Goal: Information Seeking & Learning: Compare options

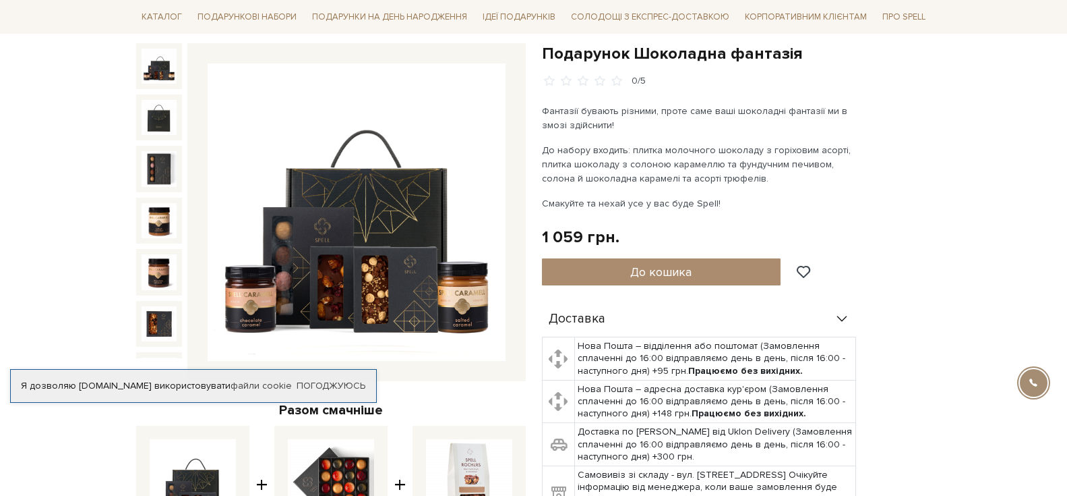
click at [349, 259] on img at bounding box center [357, 212] width 298 height 298
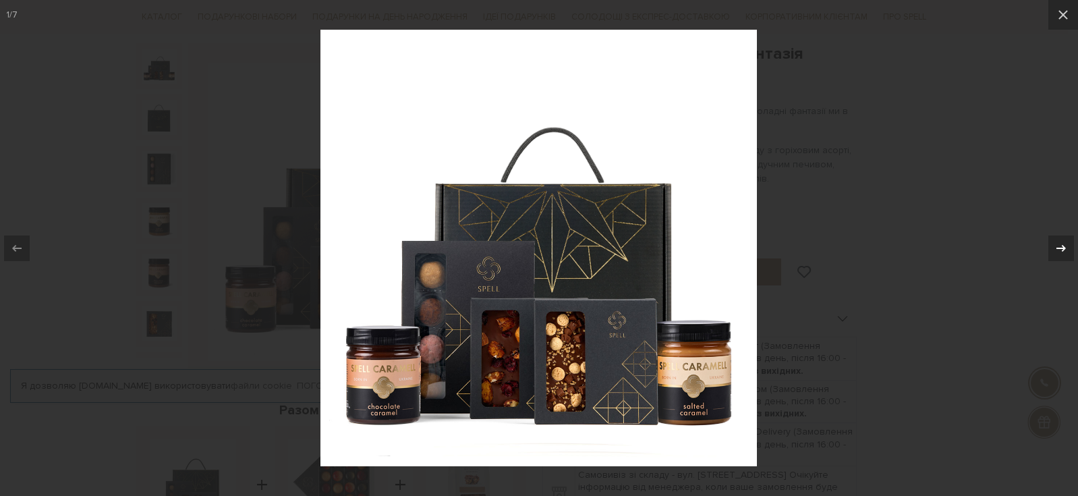
click at [1051, 244] on div at bounding box center [1061, 248] width 26 height 26
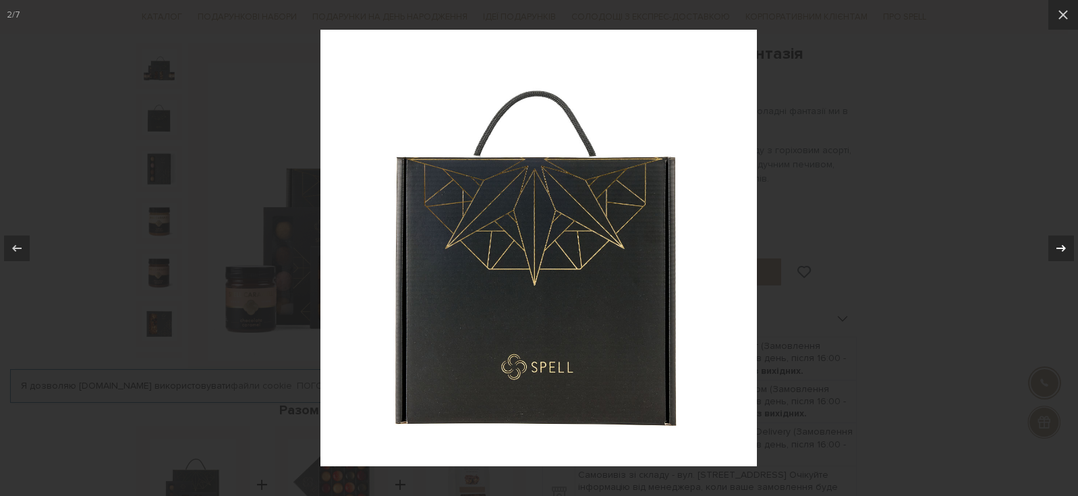
click at [1051, 244] on div at bounding box center [1061, 248] width 26 height 26
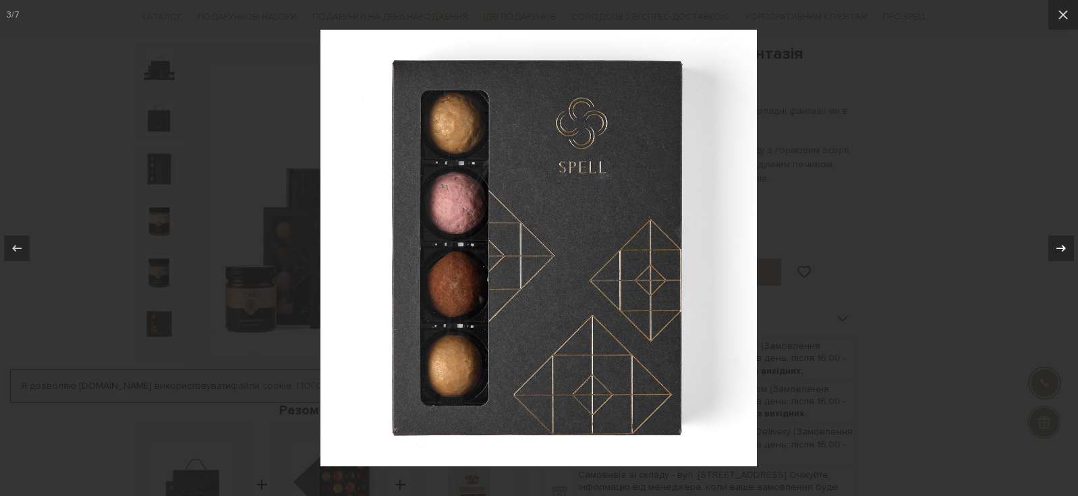
click at [1051, 244] on div at bounding box center [1061, 248] width 26 height 26
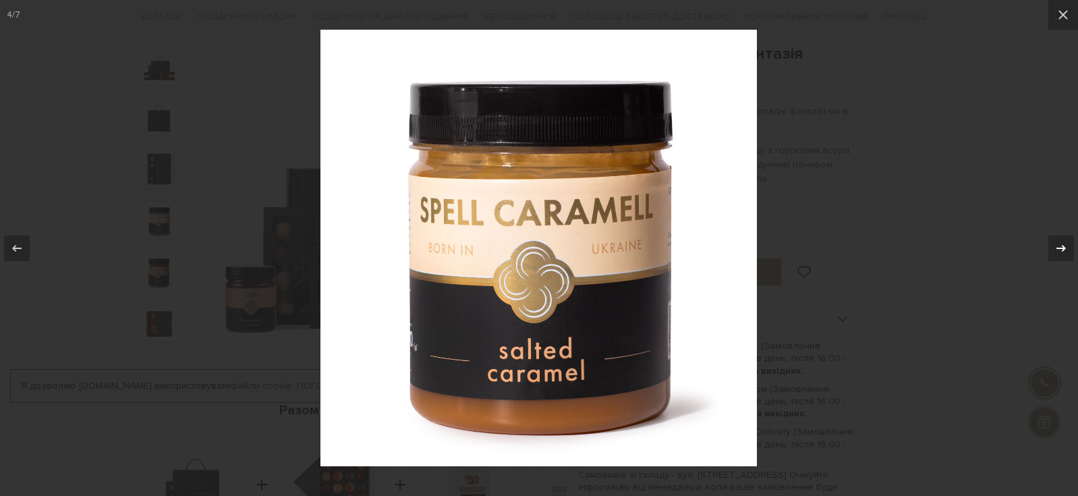
click at [1057, 244] on icon at bounding box center [1061, 248] width 16 height 16
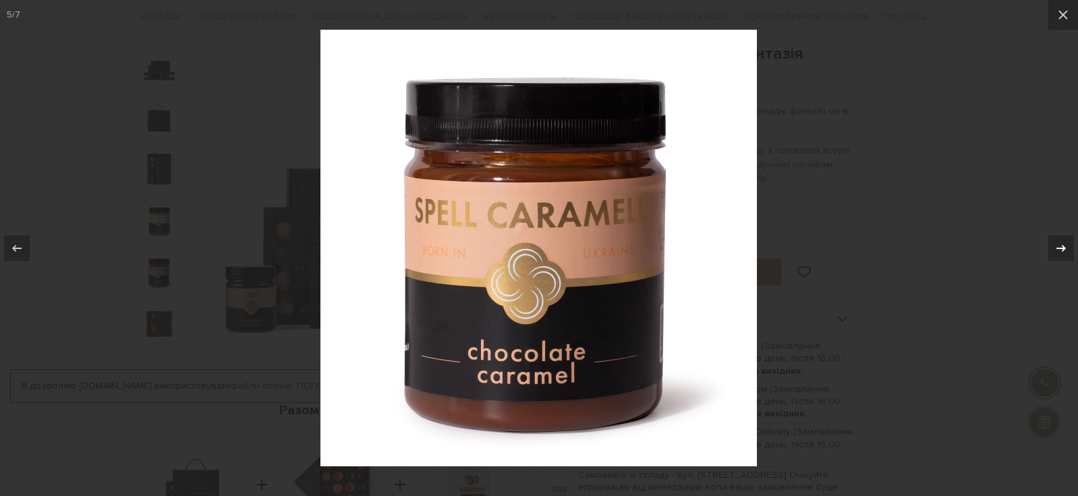
click at [1057, 244] on icon at bounding box center [1061, 248] width 16 height 16
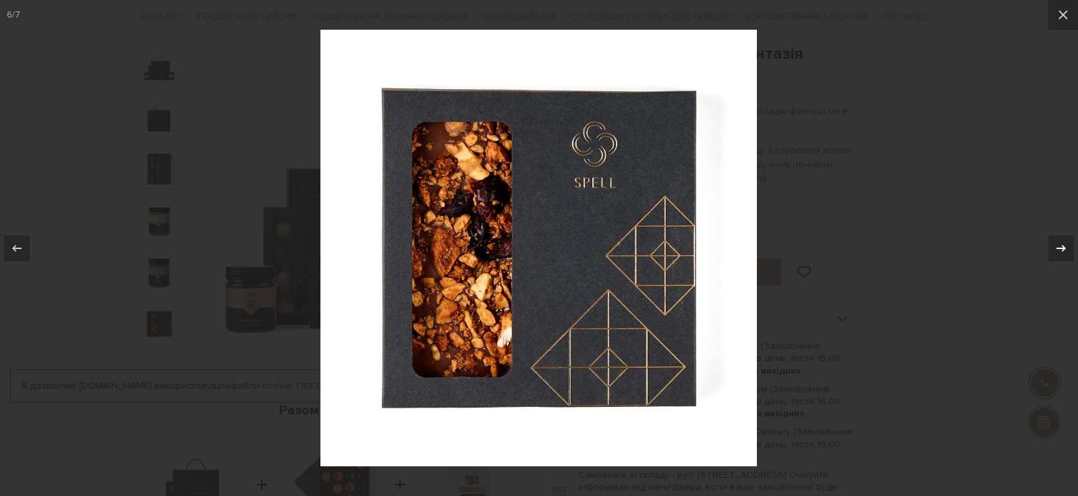
click at [1057, 244] on icon at bounding box center [1061, 248] width 16 height 16
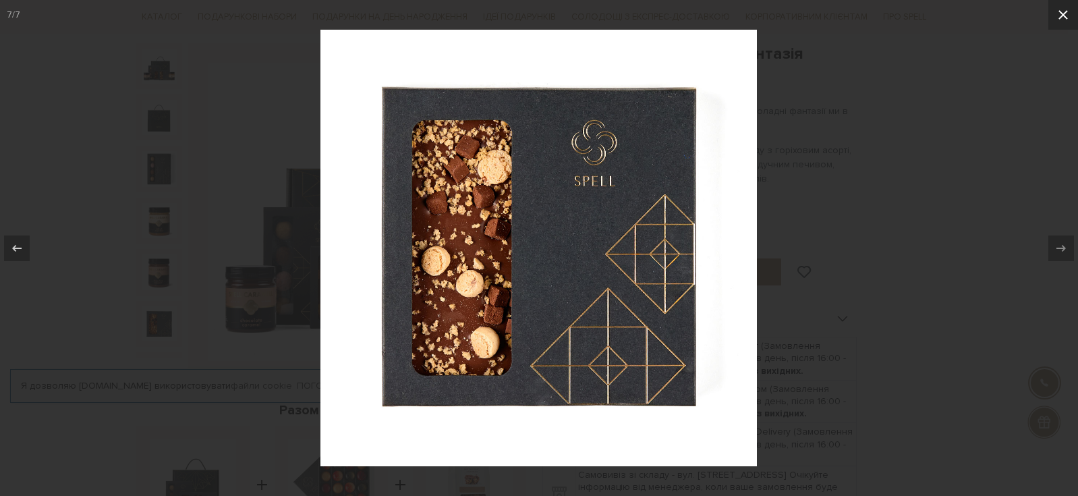
click at [1064, 20] on icon at bounding box center [1063, 15] width 16 height 16
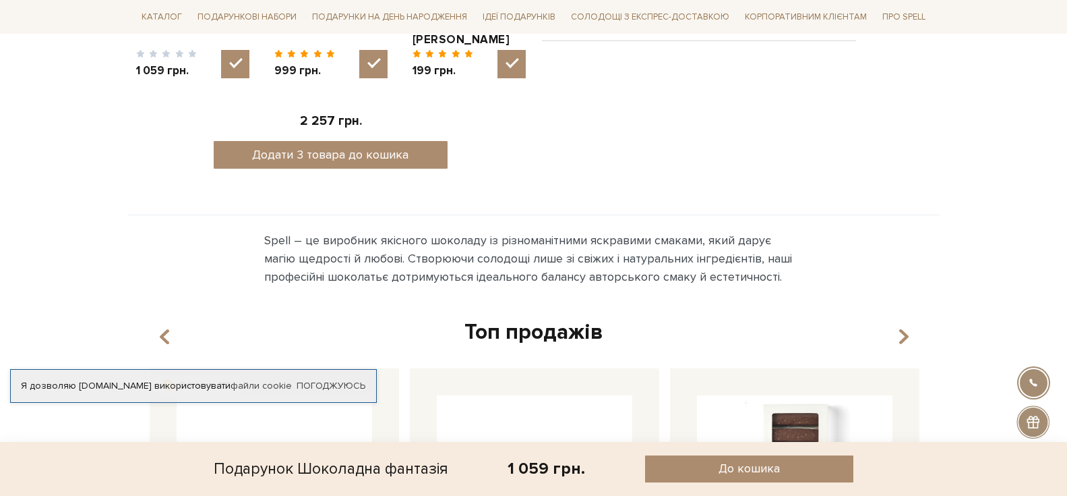
scroll to position [742, 0]
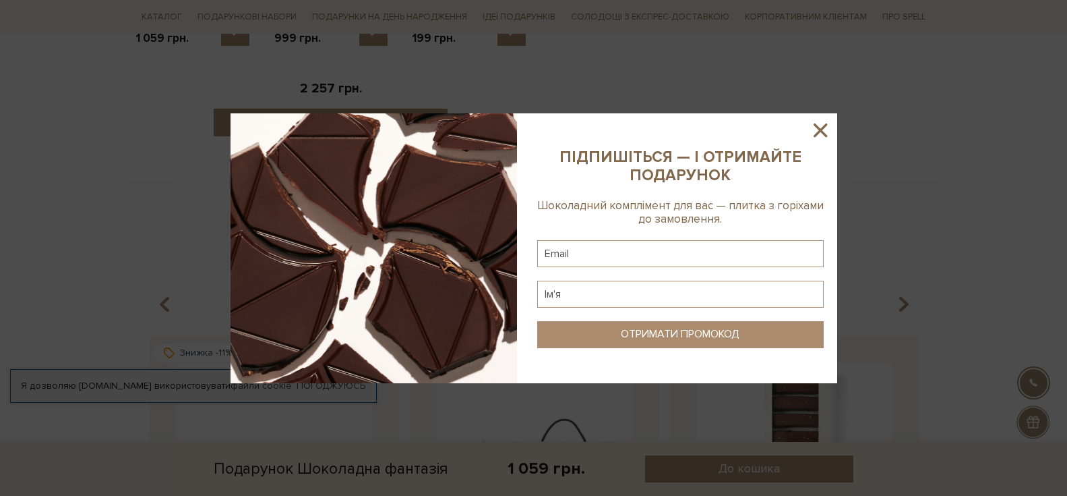
click at [829, 127] on icon at bounding box center [820, 130] width 23 height 23
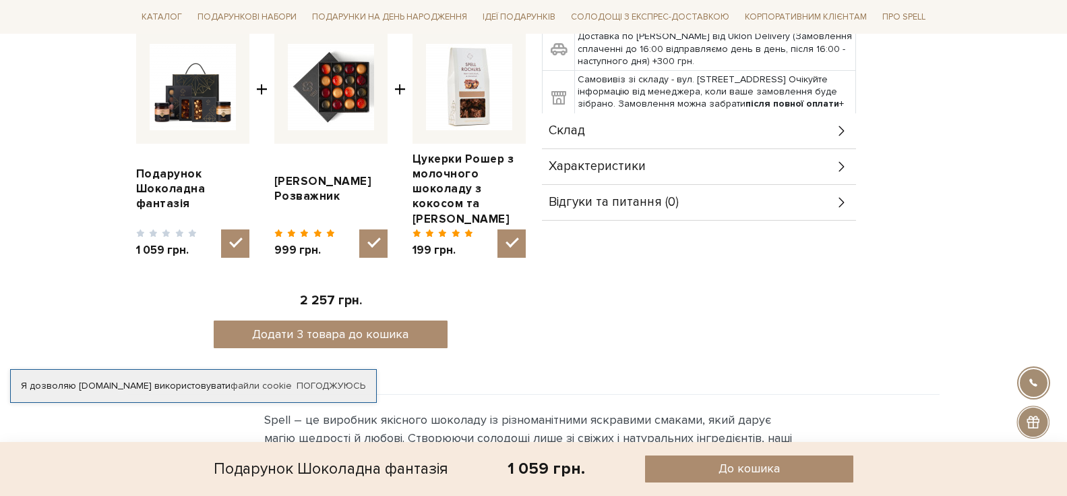
scroll to position [405, 0]
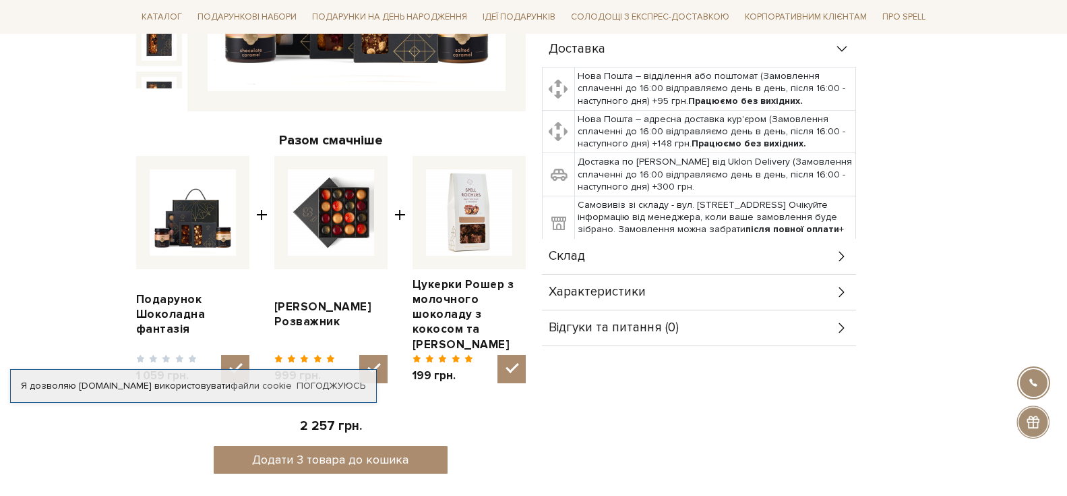
click at [645, 297] on div "Характеристики" at bounding box center [699, 291] width 314 height 35
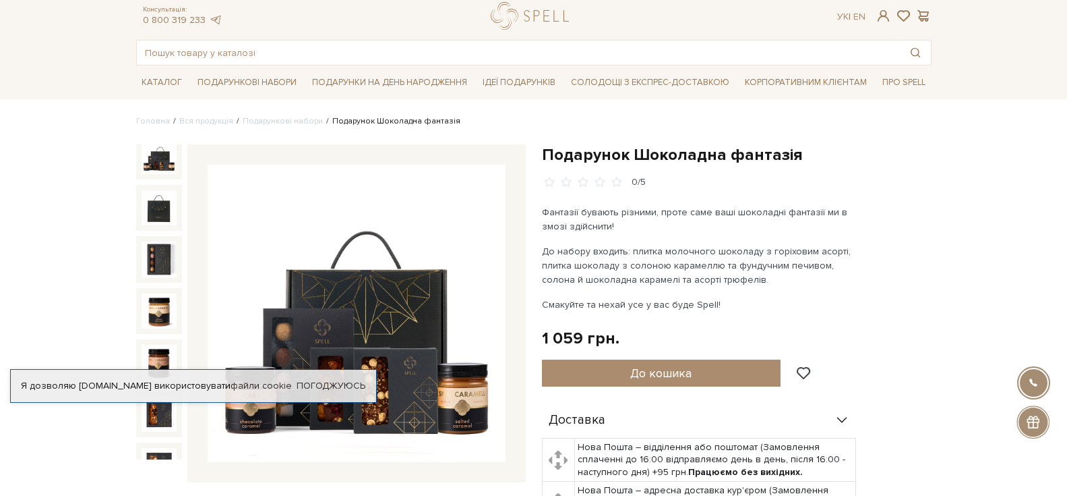
scroll to position [0, 0]
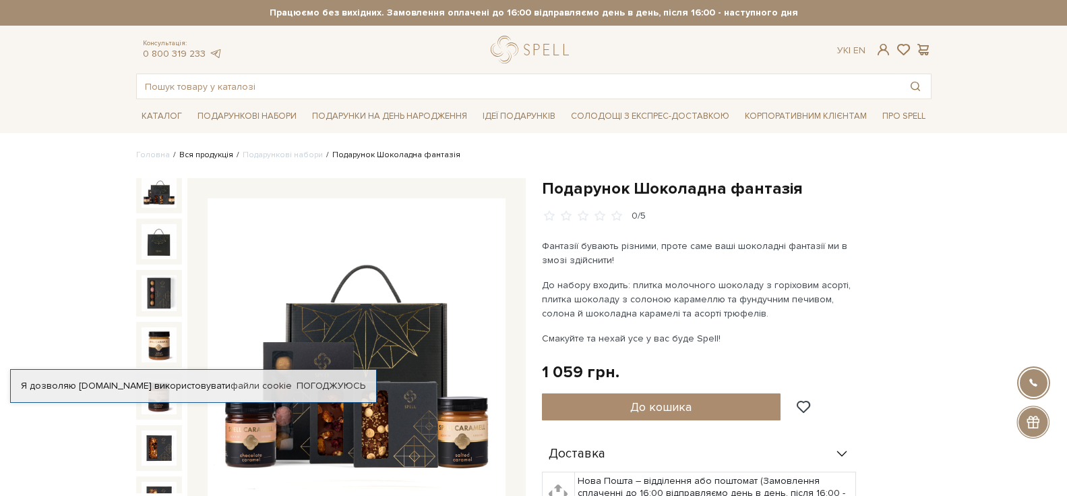
click at [192, 150] on link "Вся продукція" at bounding box center [206, 155] width 54 height 10
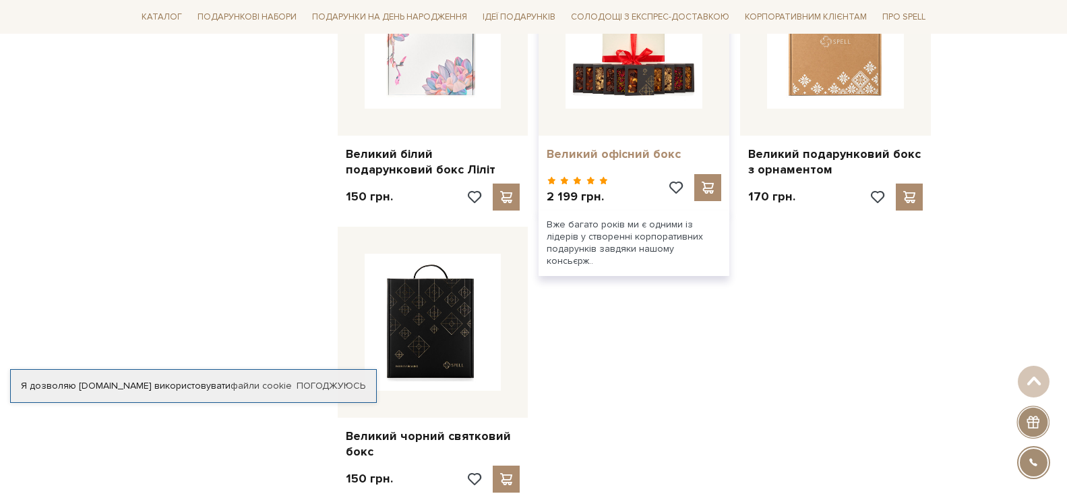
scroll to position [1618, 0]
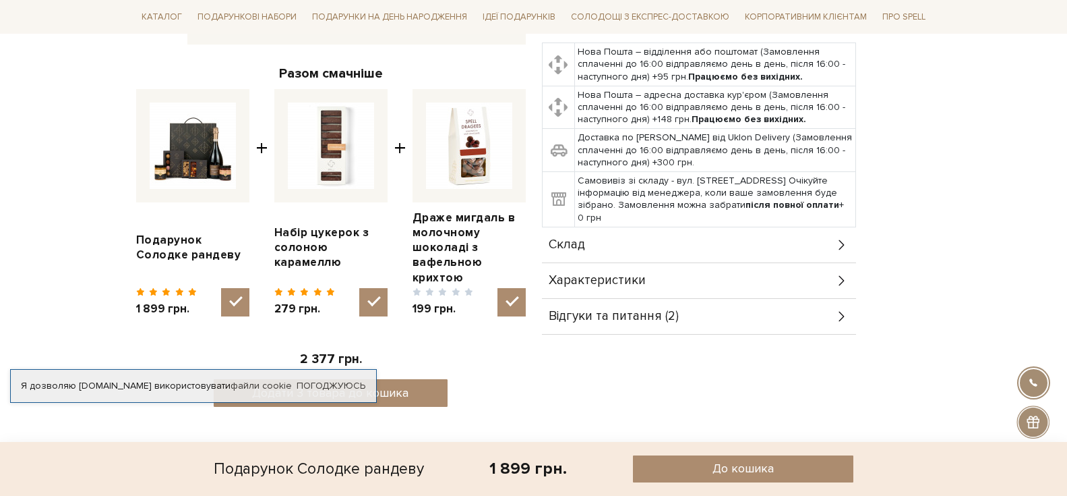
scroll to position [472, 0]
click at [634, 310] on span "Відгуки та питання (2)" at bounding box center [614, 316] width 130 height 12
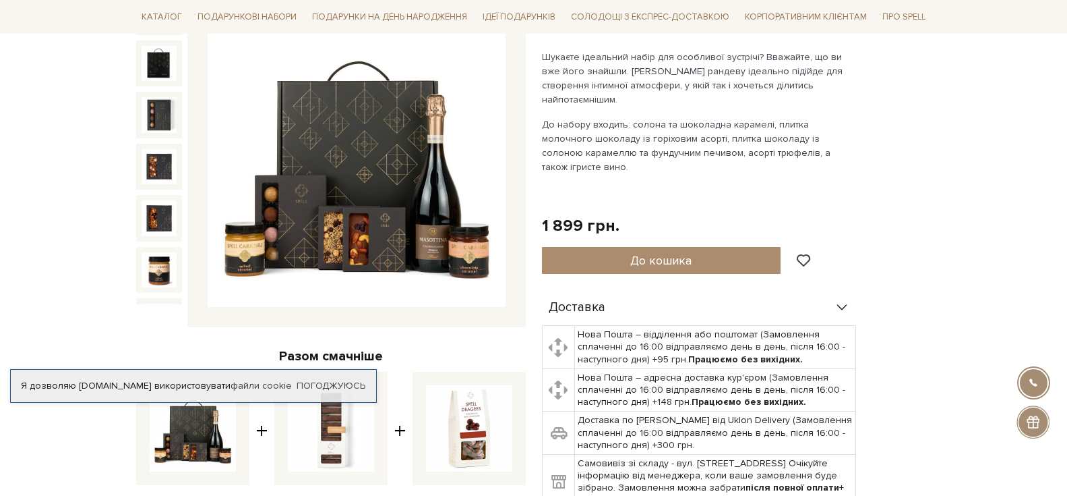
scroll to position [202, 0]
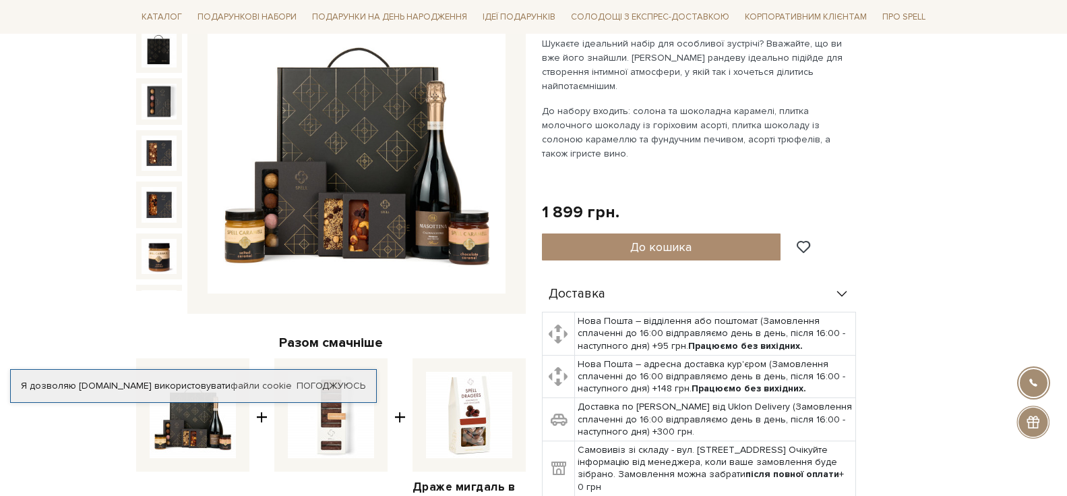
click at [394, 215] on img at bounding box center [357, 145] width 298 height 298
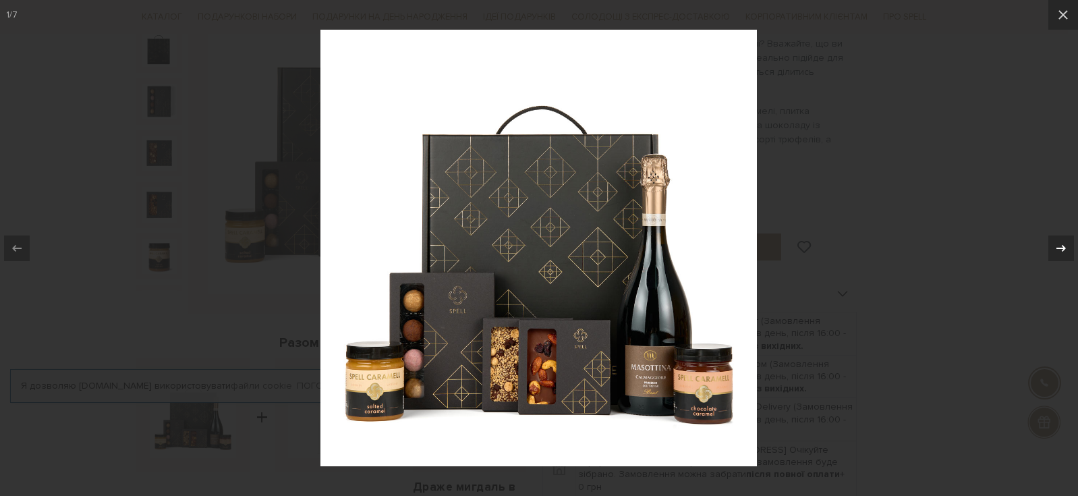
click at [1057, 242] on icon at bounding box center [1061, 248] width 16 height 16
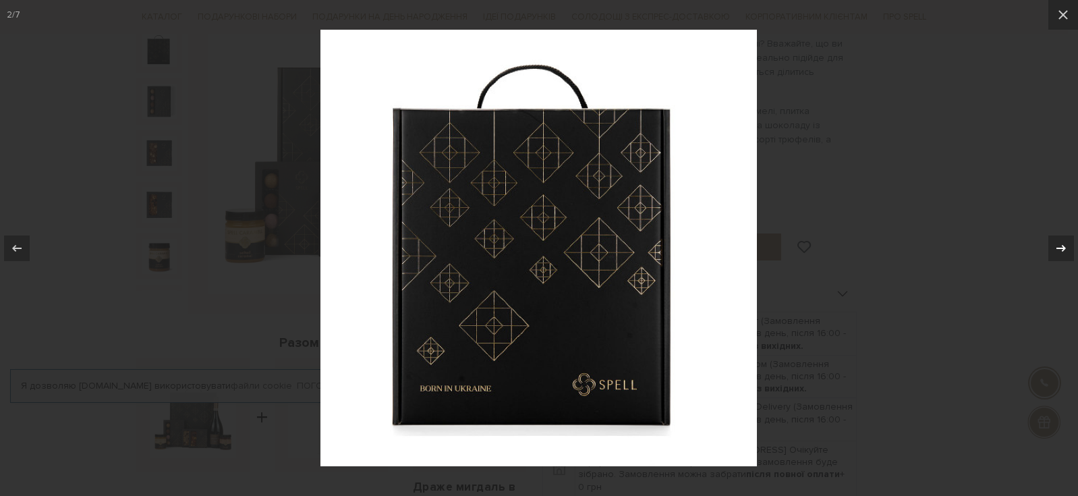
click at [1057, 242] on icon at bounding box center [1061, 248] width 16 height 16
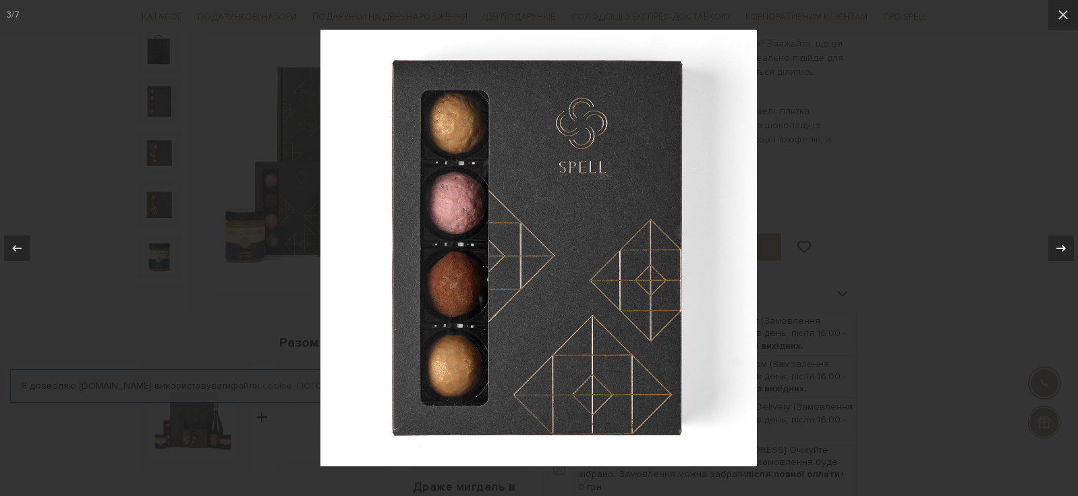
click at [1057, 242] on icon at bounding box center [1061, 248] width 16 height 16
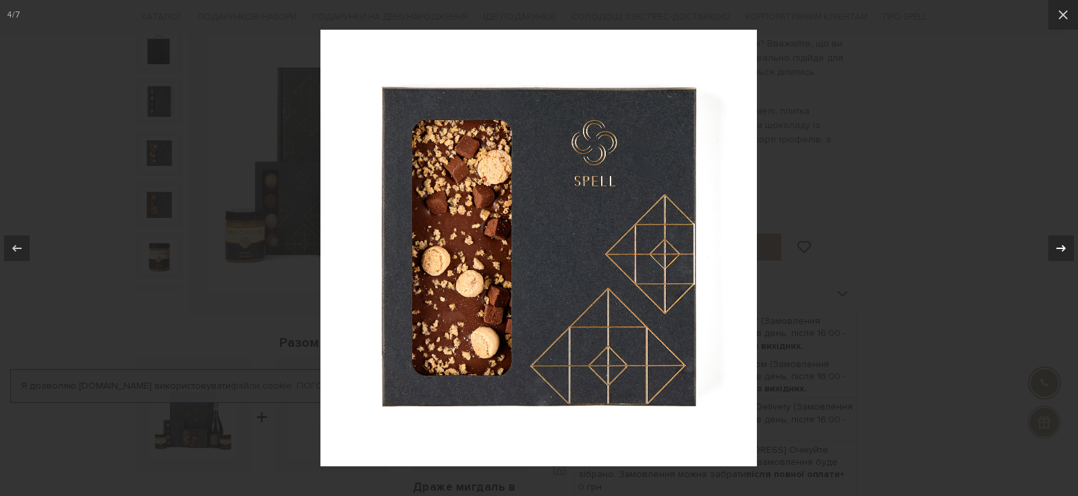
click at [1057, 242] on icon at bounding box center [1061, 248] width 16 height 16
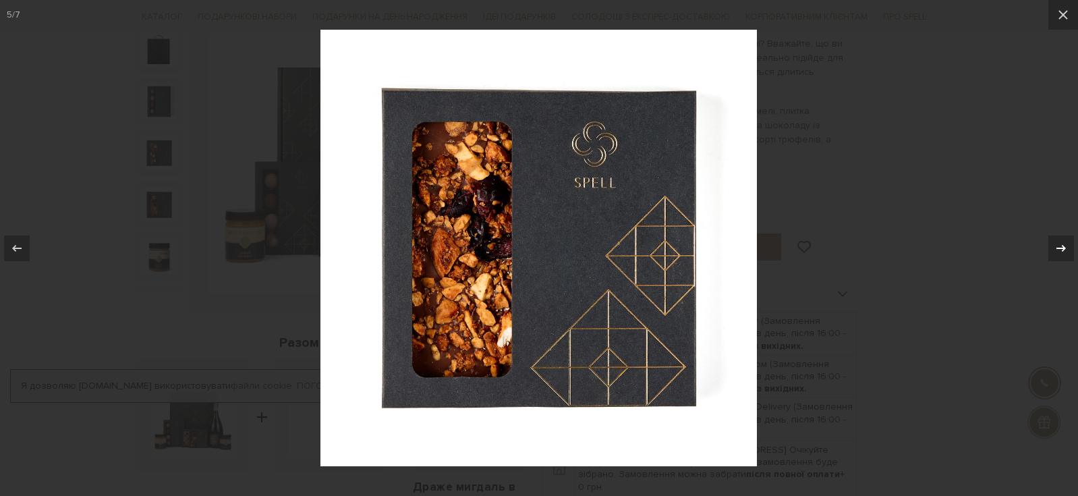
click at [1057, 242] on icon at bounding box center [1061, 248] width 16 height 16
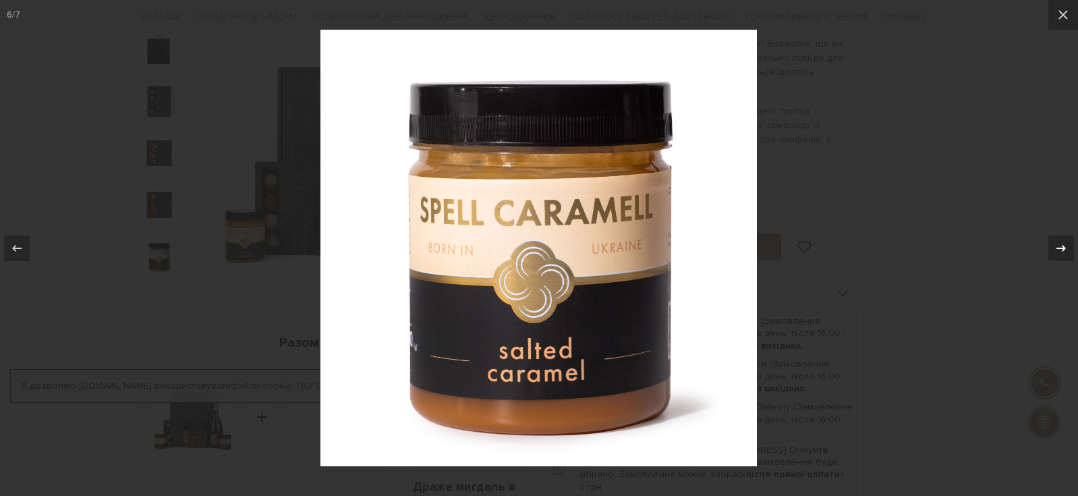
click at [1057, 242] on icon at bounding box center [1061, 248] width 16 height 16
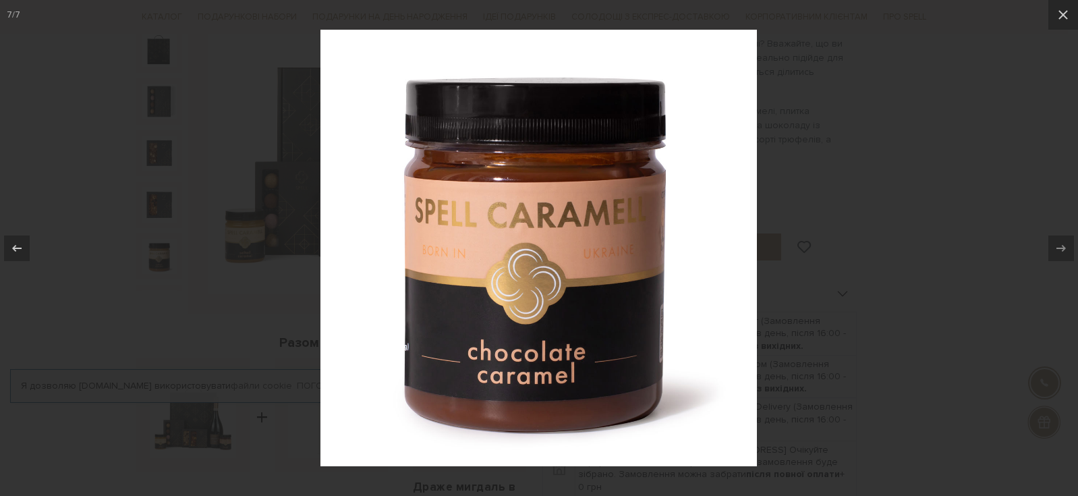
click at [861, 257] on div at bounding box center [539, 248] width 1078 height 496
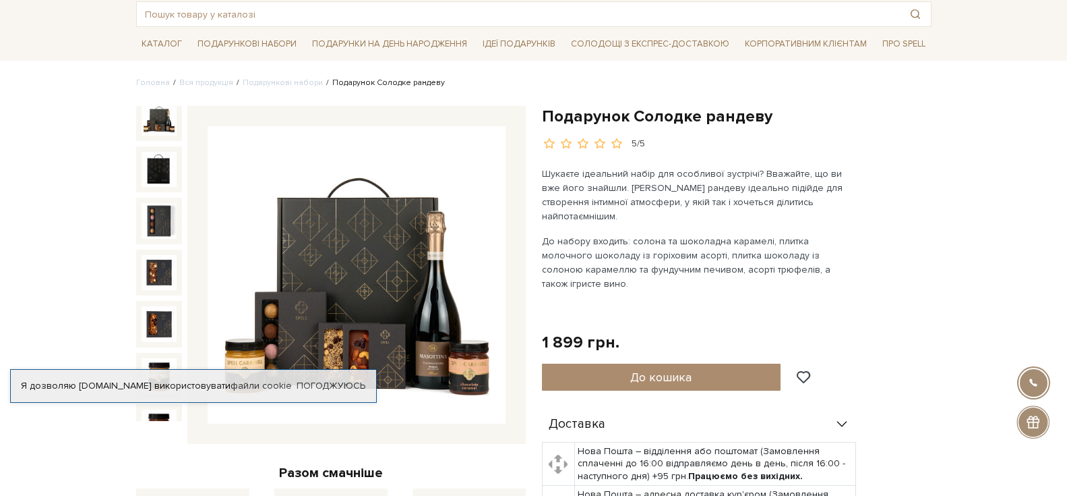
scroll to position [135, 0]
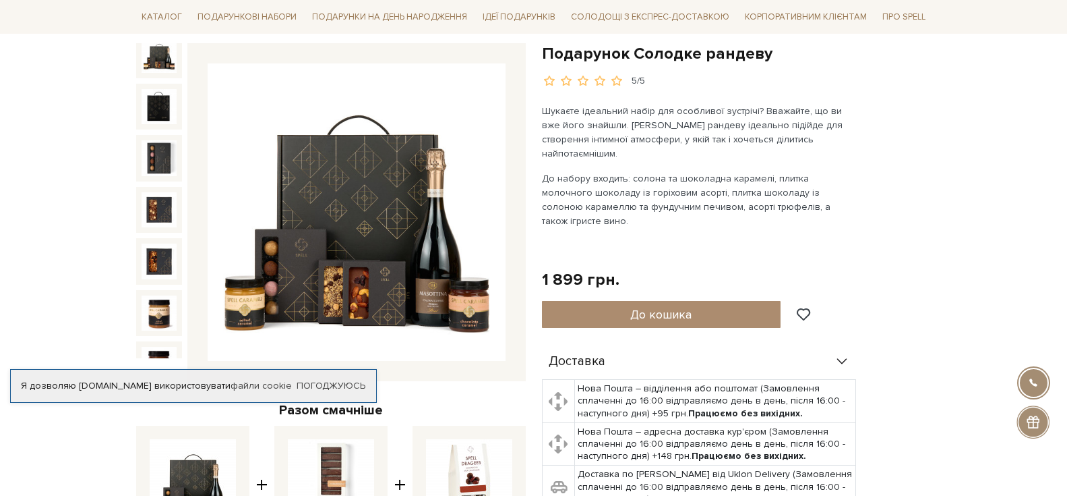
click at [423, 243] on img at bounding box center [357, 212] width 298 height 298
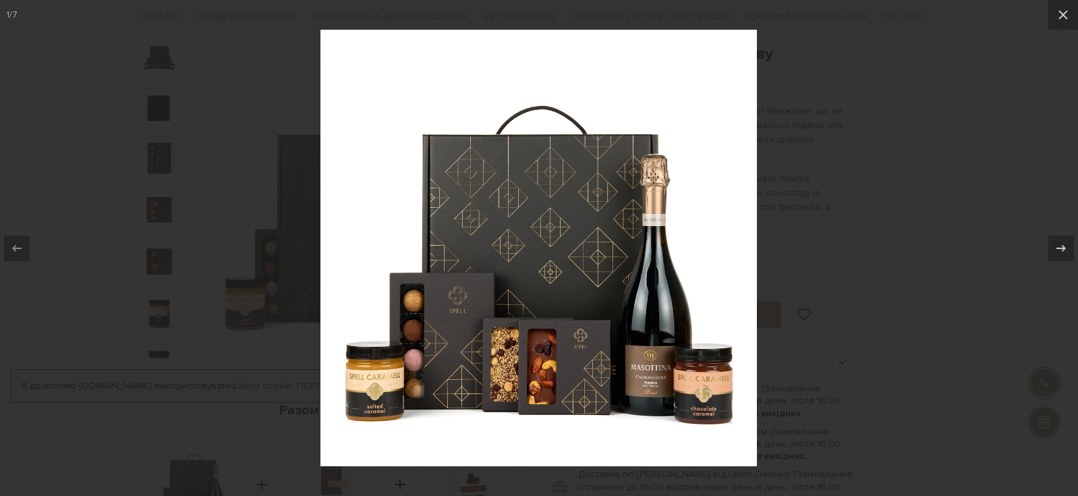
click at [660, 374] on img at bounding box center [538, 248] width 436 height 436
click at [856, 250] on div at bounding box center [539, 248] width 1078 height 496
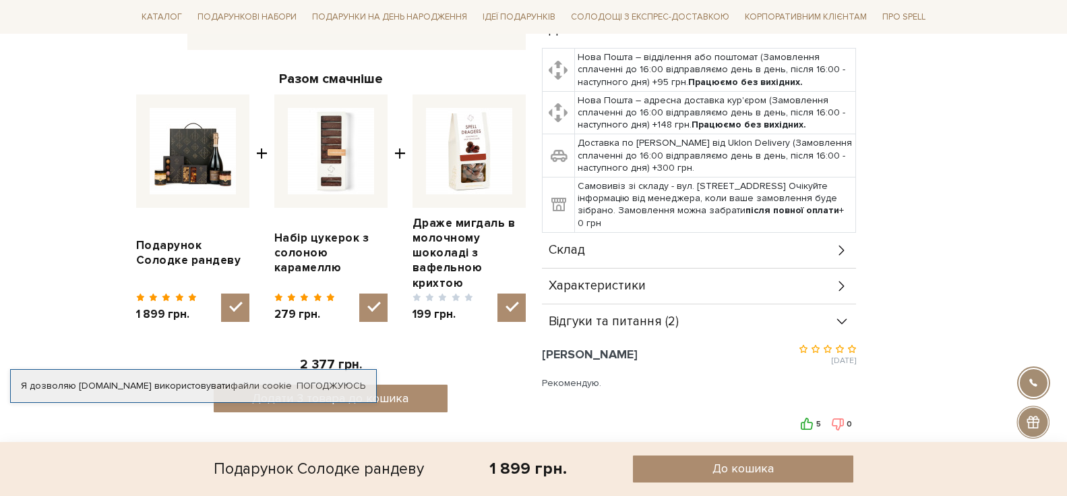
scroll to position [202, 0]
